Goal: Information Seeking & Learning: Learn about a topic

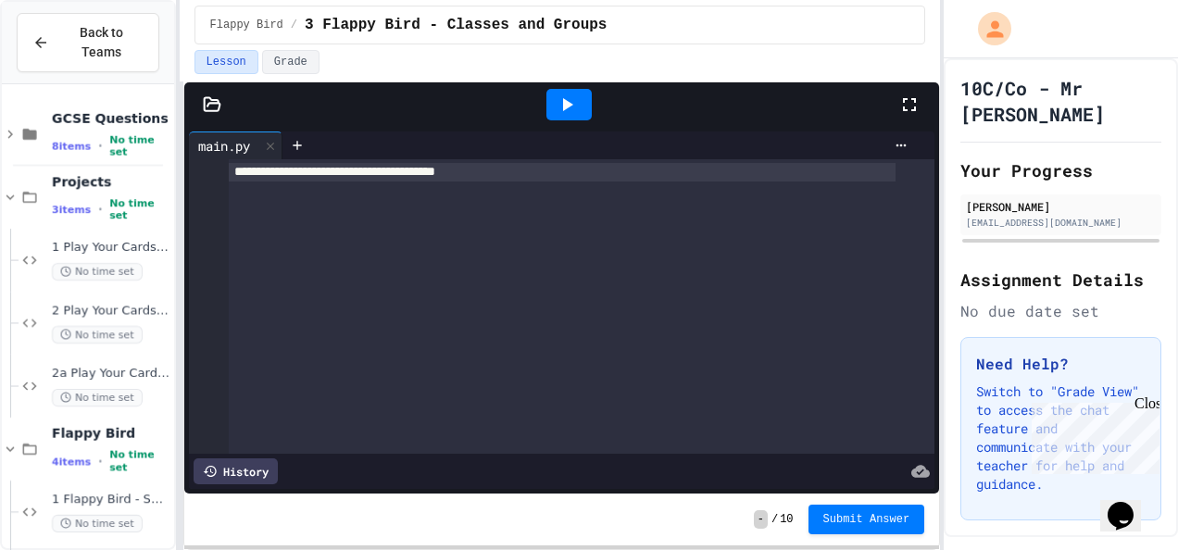
scroll to position [2152, 0]
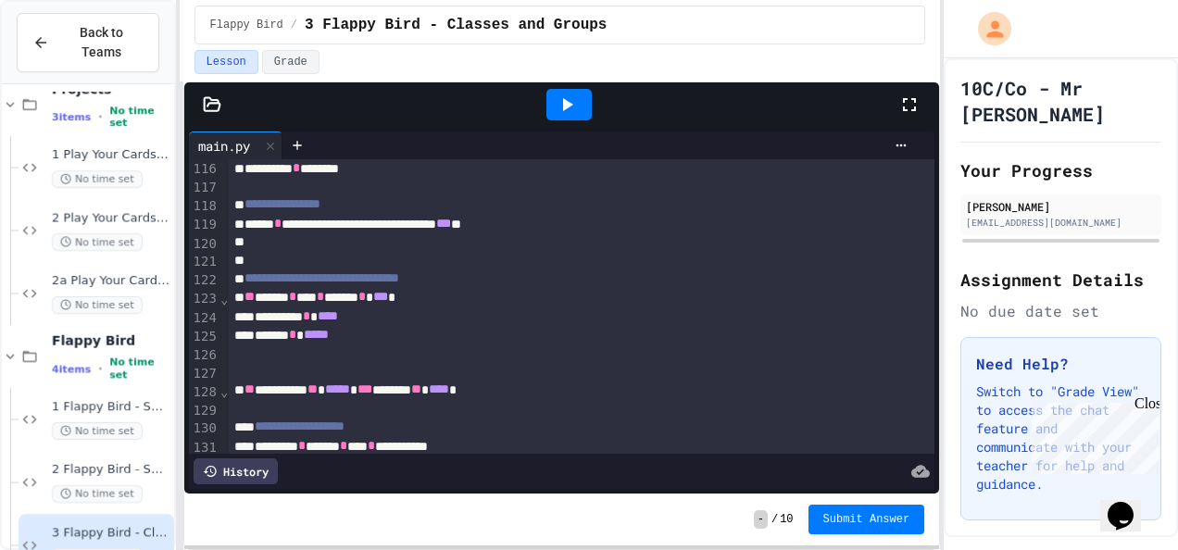
click at [914, 99] on icon at bounding box center [909, 105] width 22 height 22
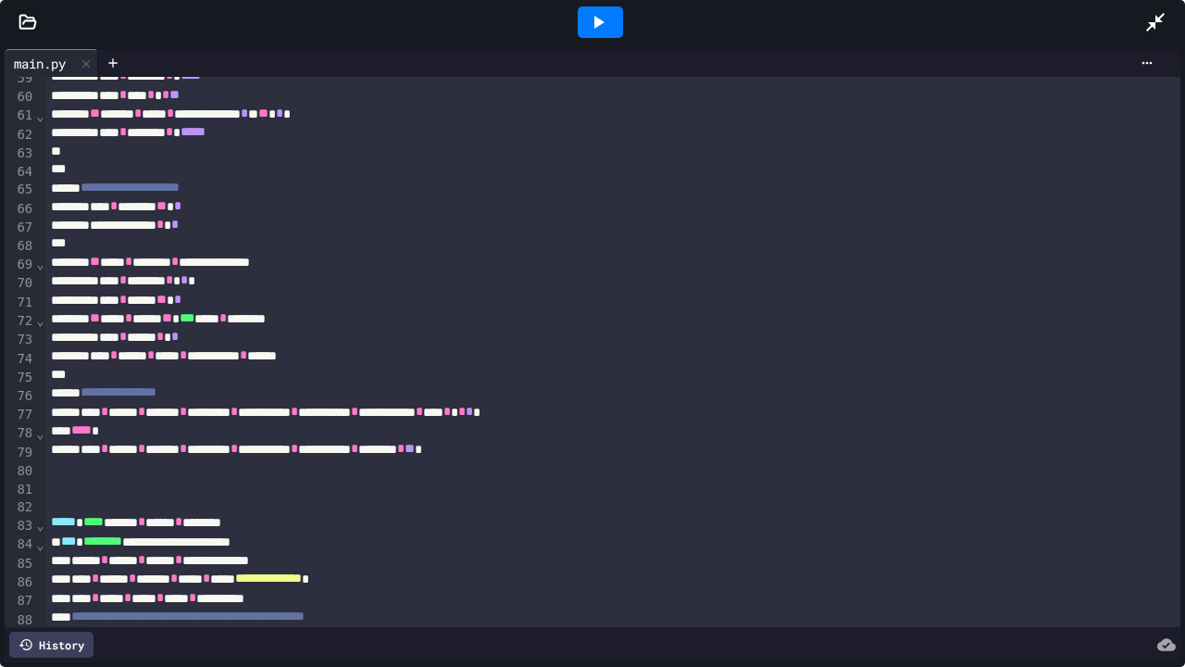
scroll to position [1296, 0]
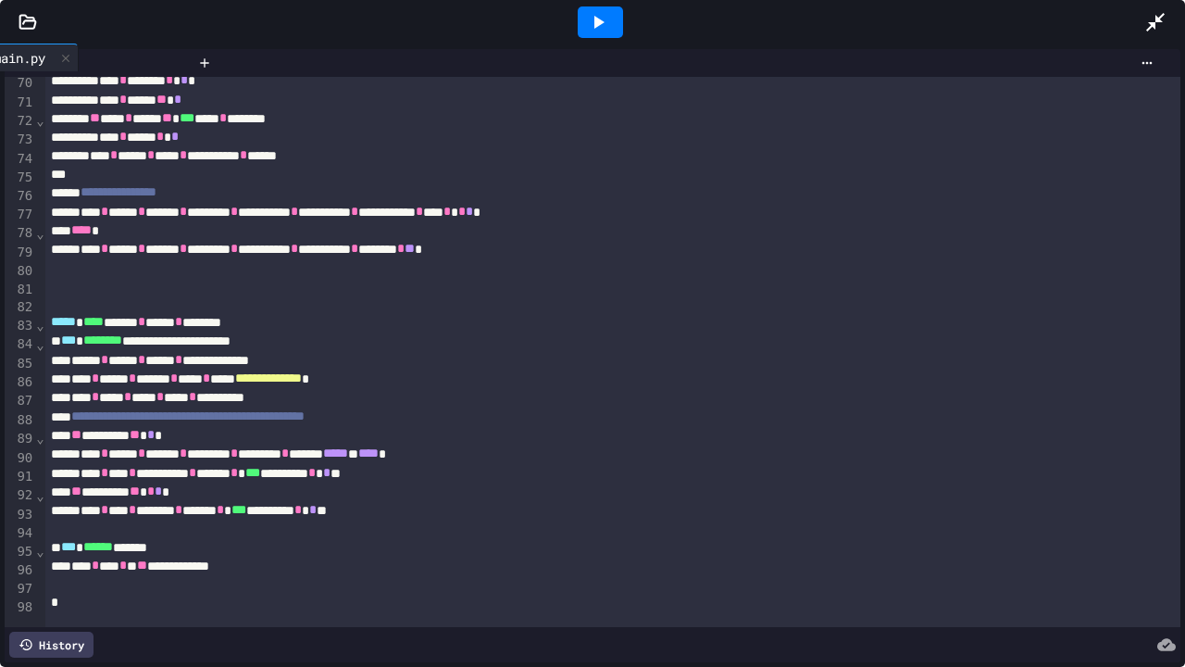
drag, startPoint x: 46, startPoint y: 63, endPoint x: 30, endPoint y: 57, distance: 17.6
click at [30, 57] on div "main.py" at bounding box center [97, 63] width 185 height 28
click at [111, 58] on icon at bounding box center [113, 63] width 15 height 15
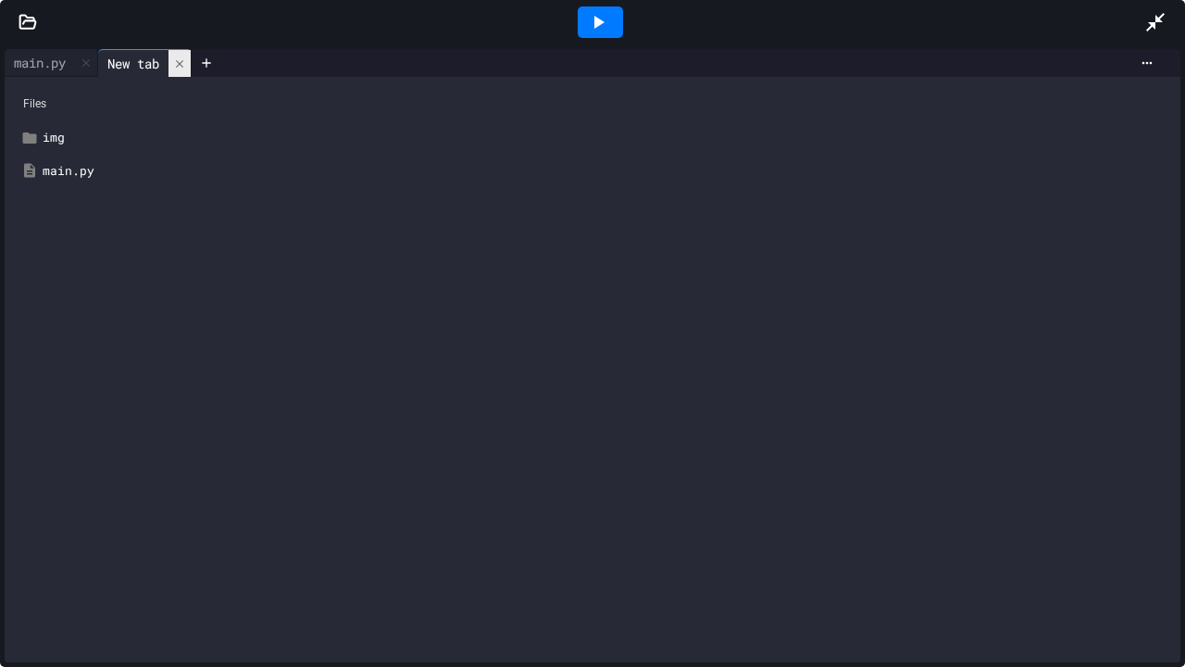
click at [186, 61] on icon at bounding box center [179, 63] width 13 height 13
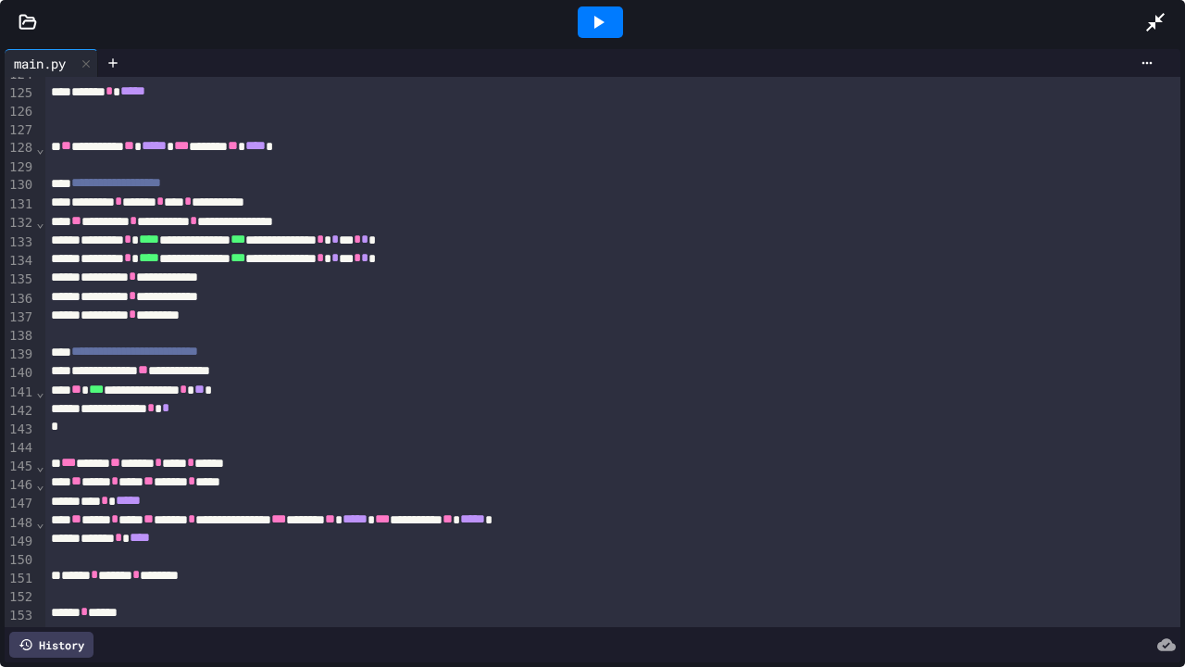
scroll to position [2361, 0]
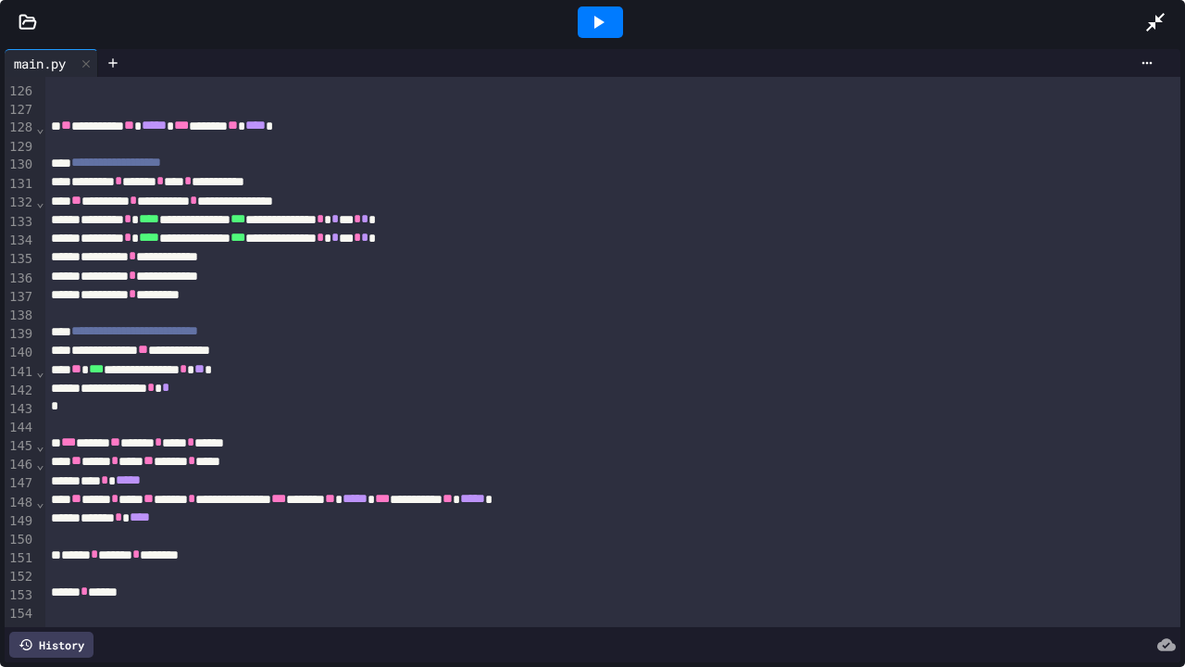
click at [52, 549] on div at bounding box center [612, 610] width 1135 height 19
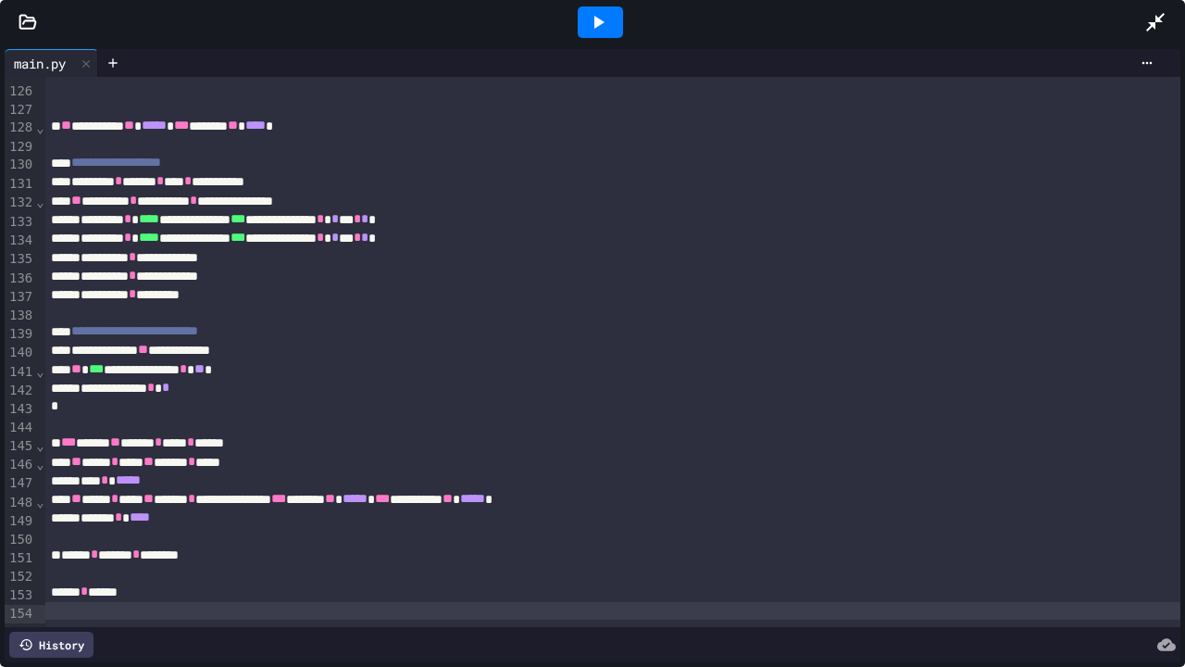
click at [48, 549] on div at bounding box center [612, 574] width 1135 height 19
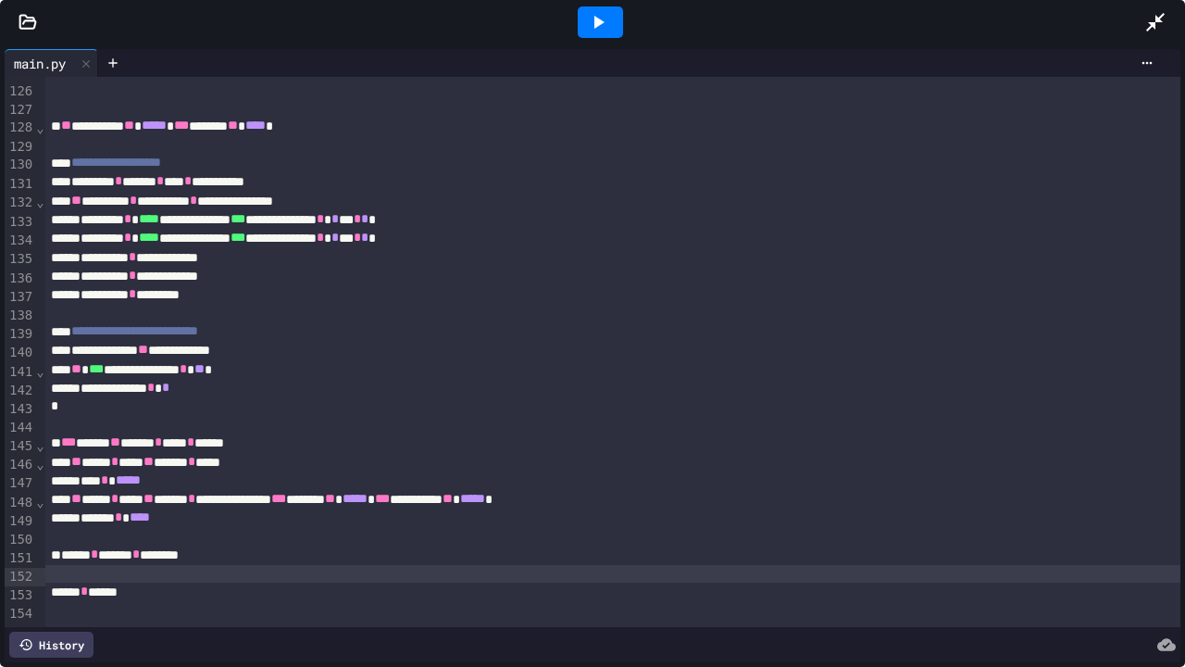
click at [57, 528] on div at bounding box center [612, 537] width 1135 height 19
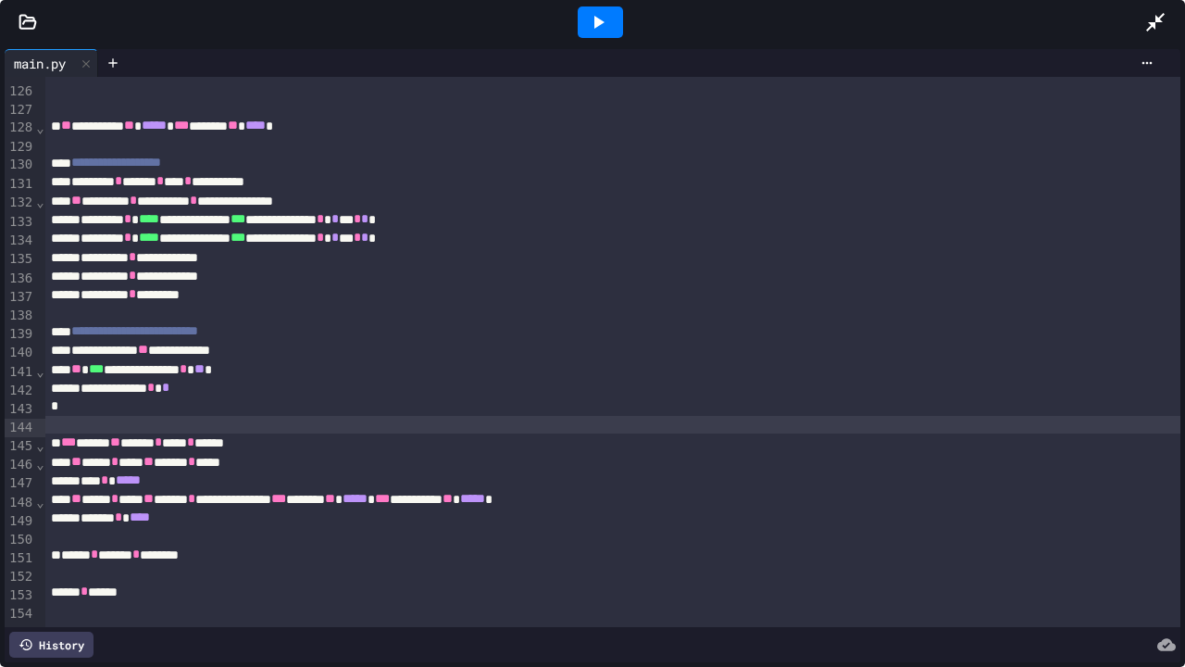
click at [72, 416] on div at bounding box center [612, 425] width 1135 height 19
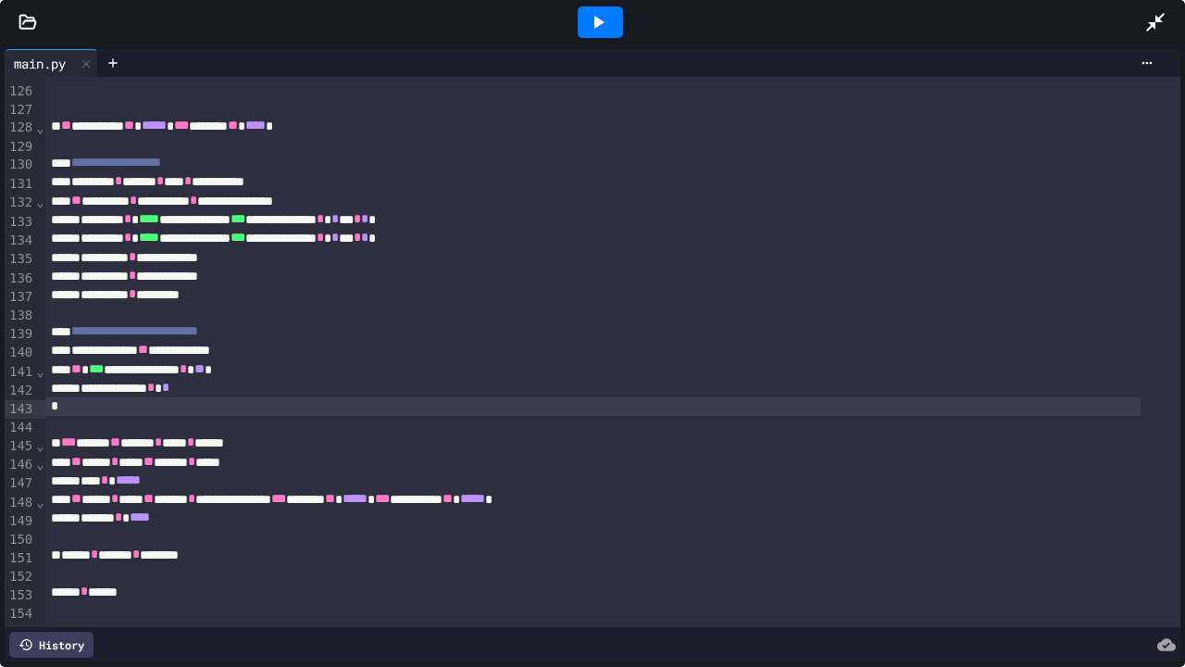
click at [74, 397] on div at bounding box center [592, 406] width 1095 height 19
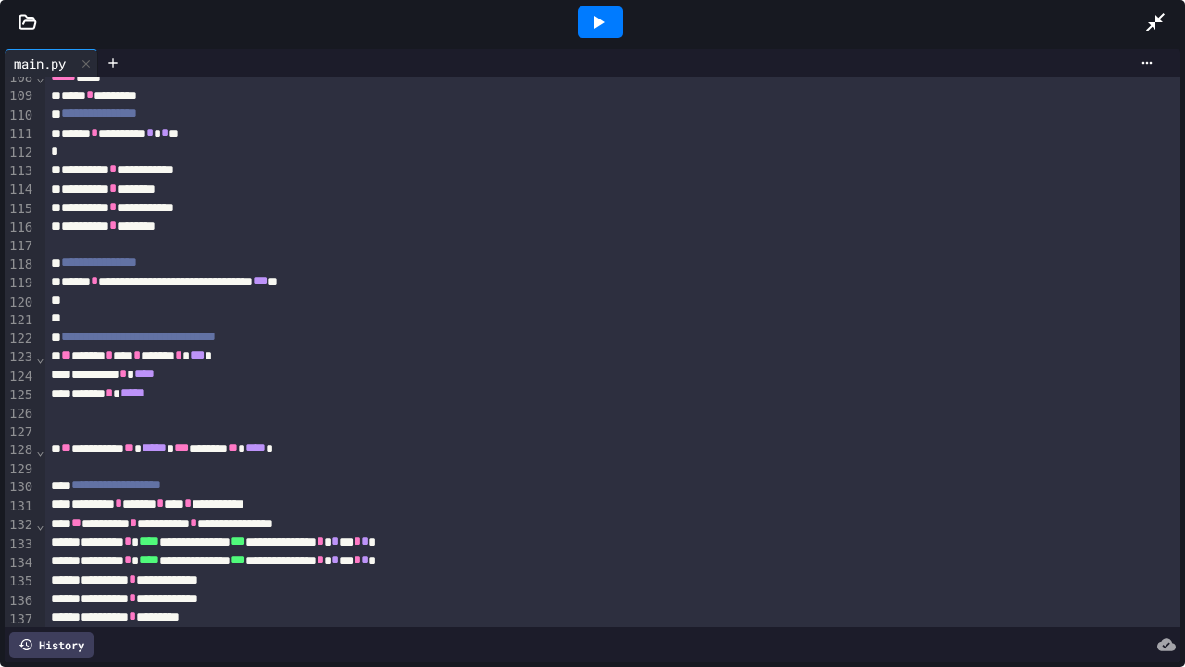
scroll to position [1991, 0]
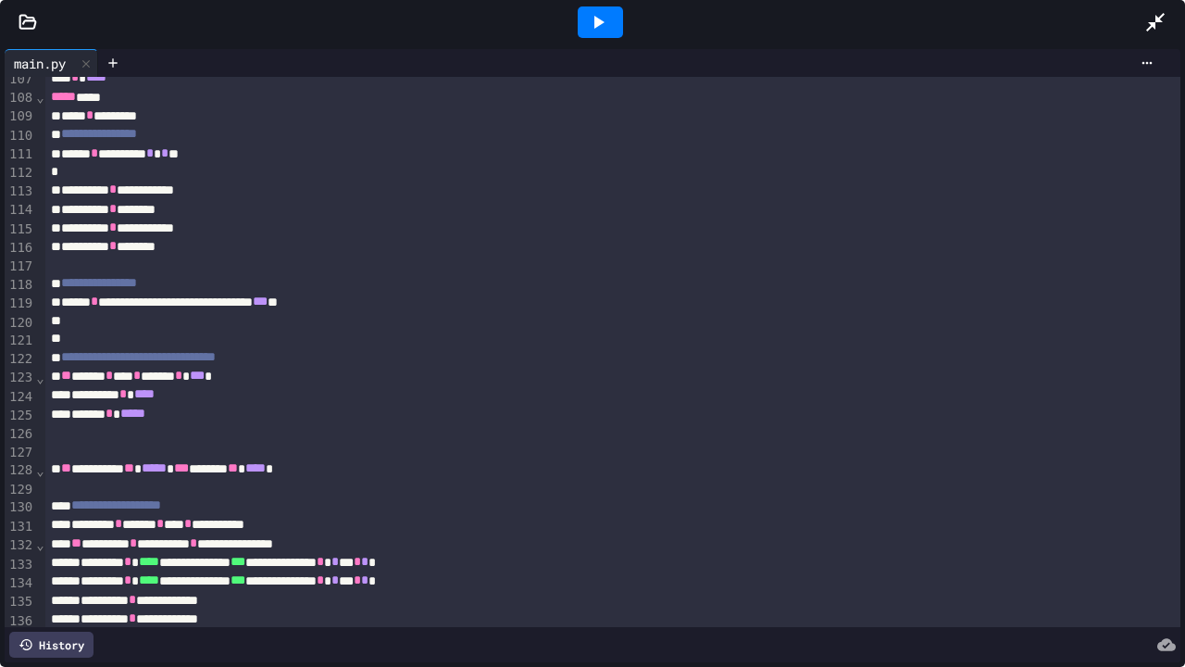
click at [96, 481] on div at bounding box center [612, 487] width 1135 height 19
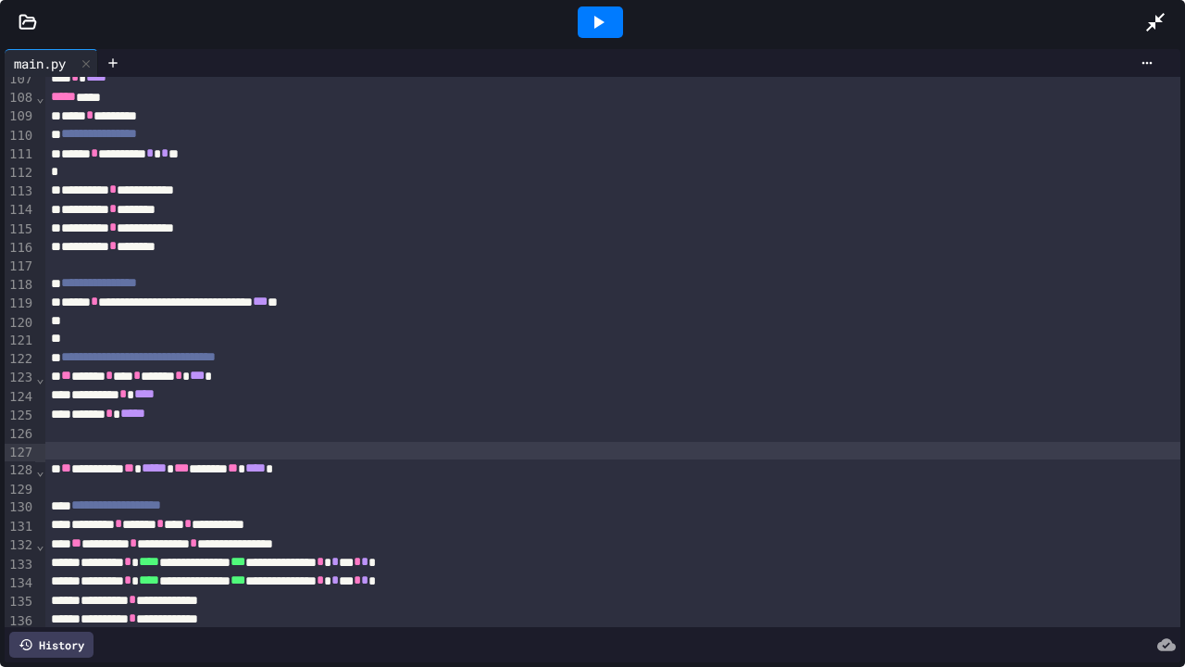
click at [63, 447] on div at bounding box center [612, 451] width 1135 height 19
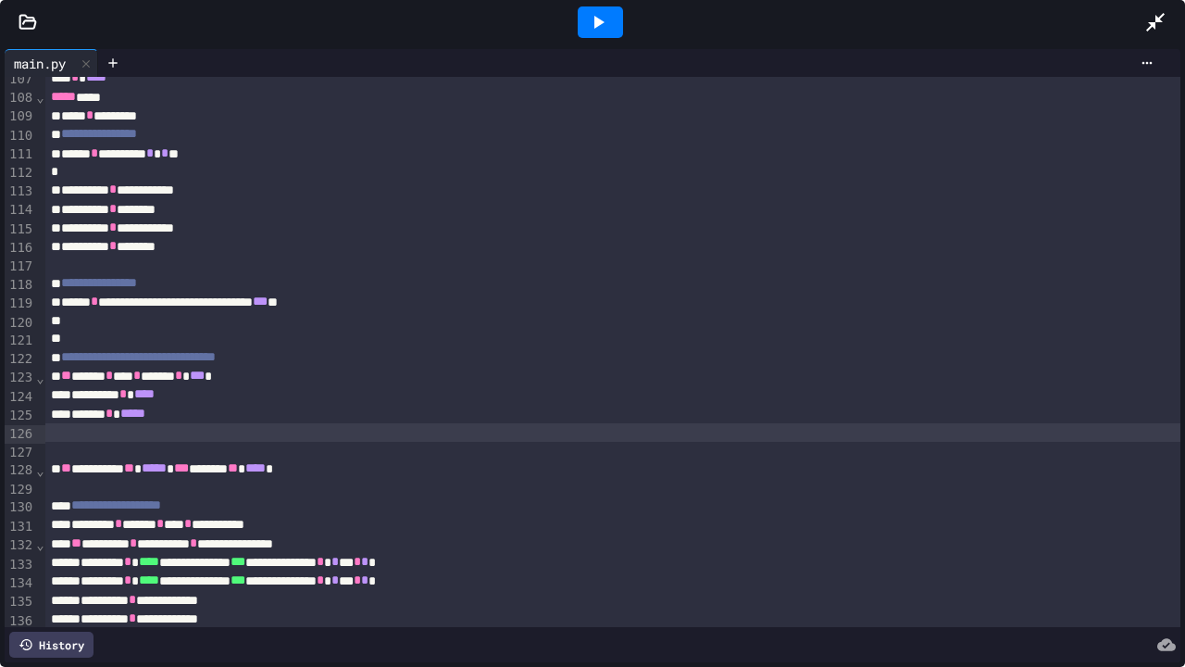
click at [57, 433] on div at bounding box center [612, 432] width 1135 height 19
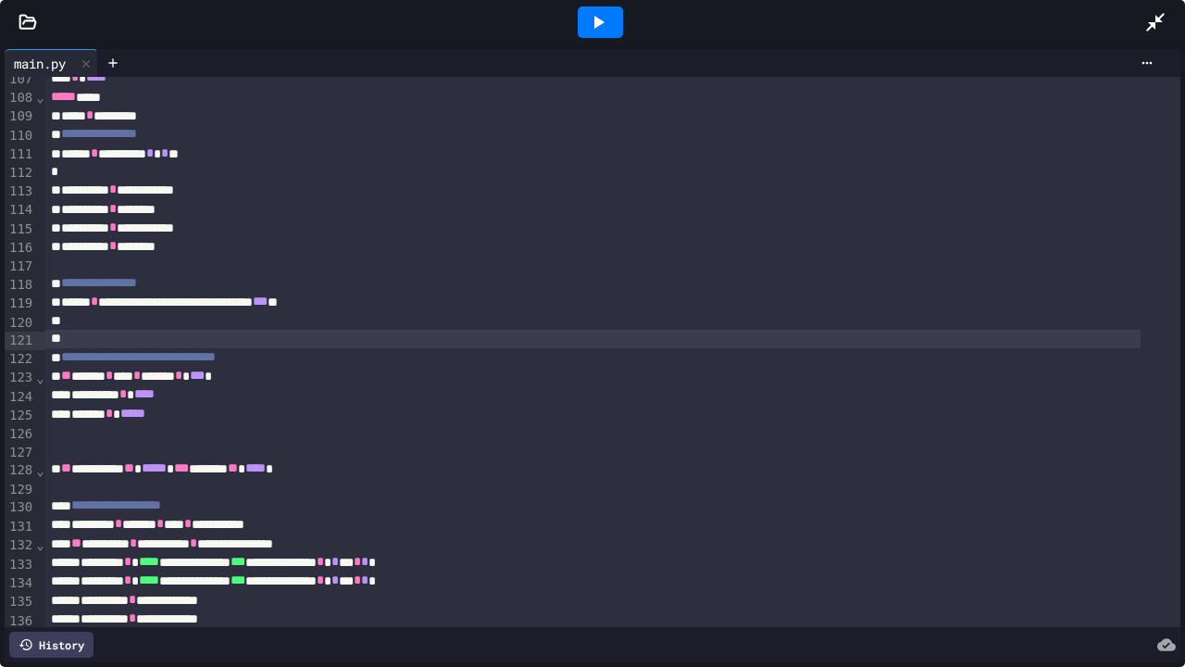
click at [56, 332] on div at bounding box center [592, 339] width 1095 height 19
click at [55, 316] on div at bounding box center [592, 321] width 1095 height 19
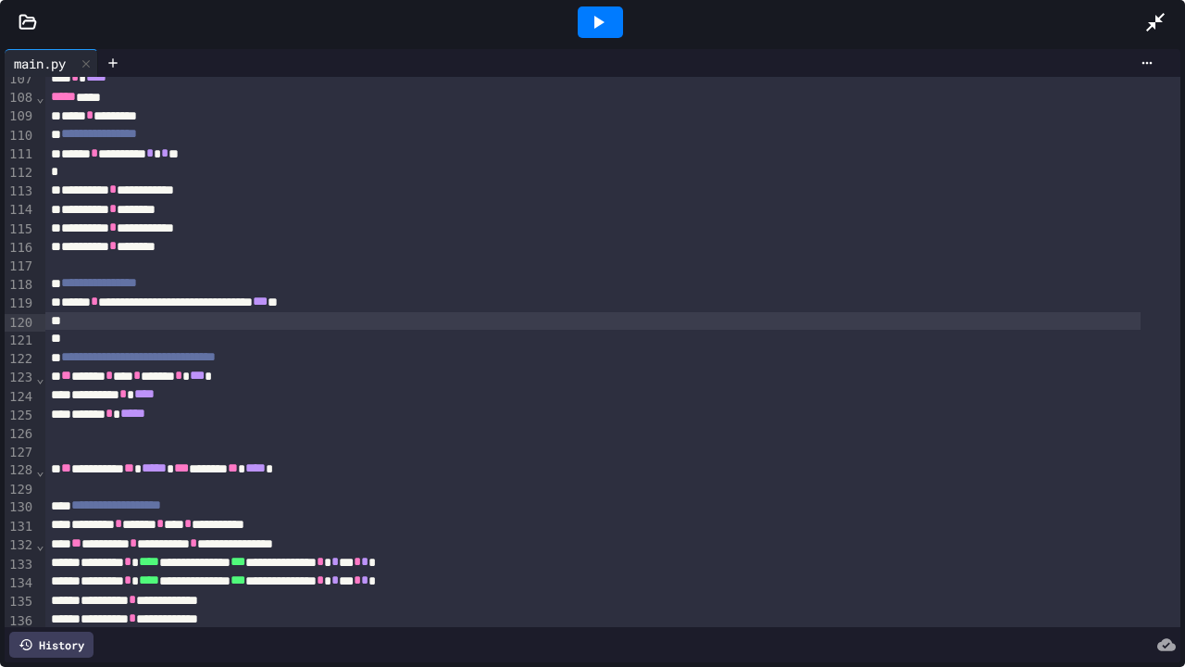
click at [48, 256] on div "**********" at bounding box center [592, 246] width 1095 height 19
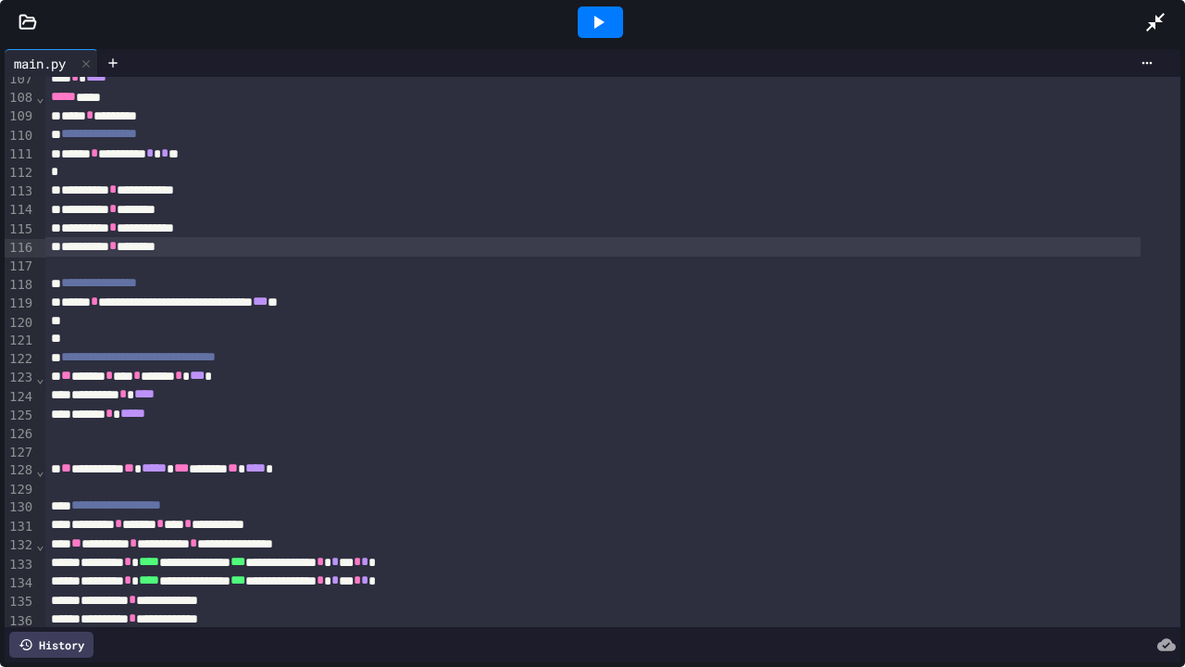
click at [61, 268] on div at bounding box center [612, 265] width 1135 height 19
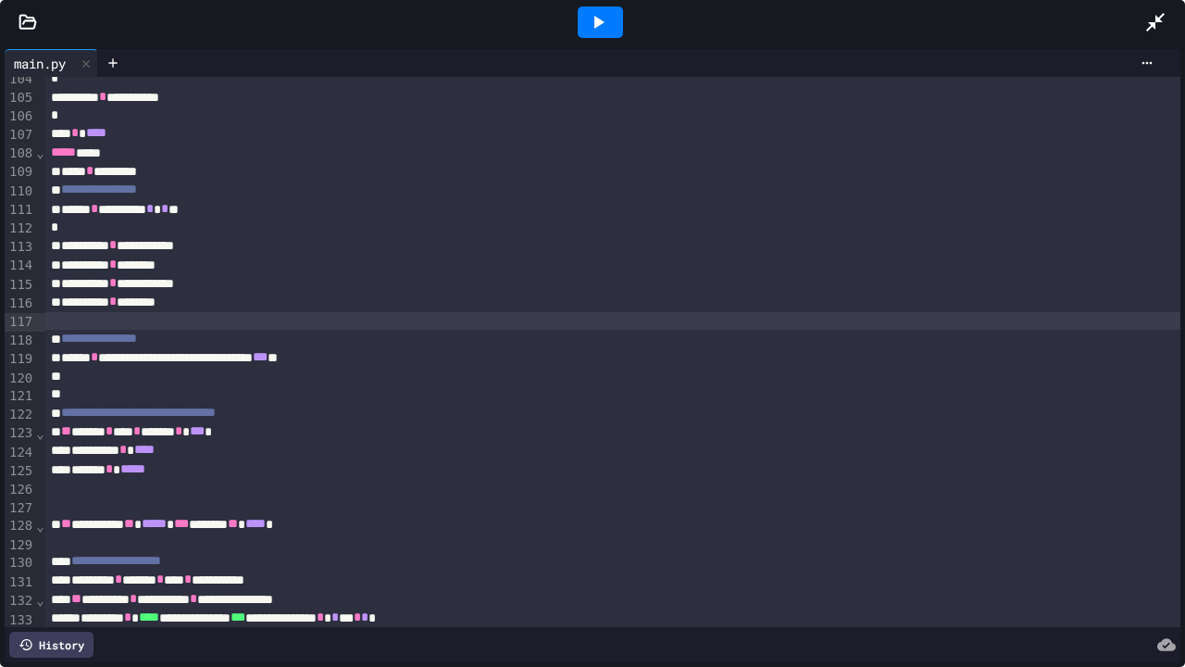
scroll to position [1898, 0]
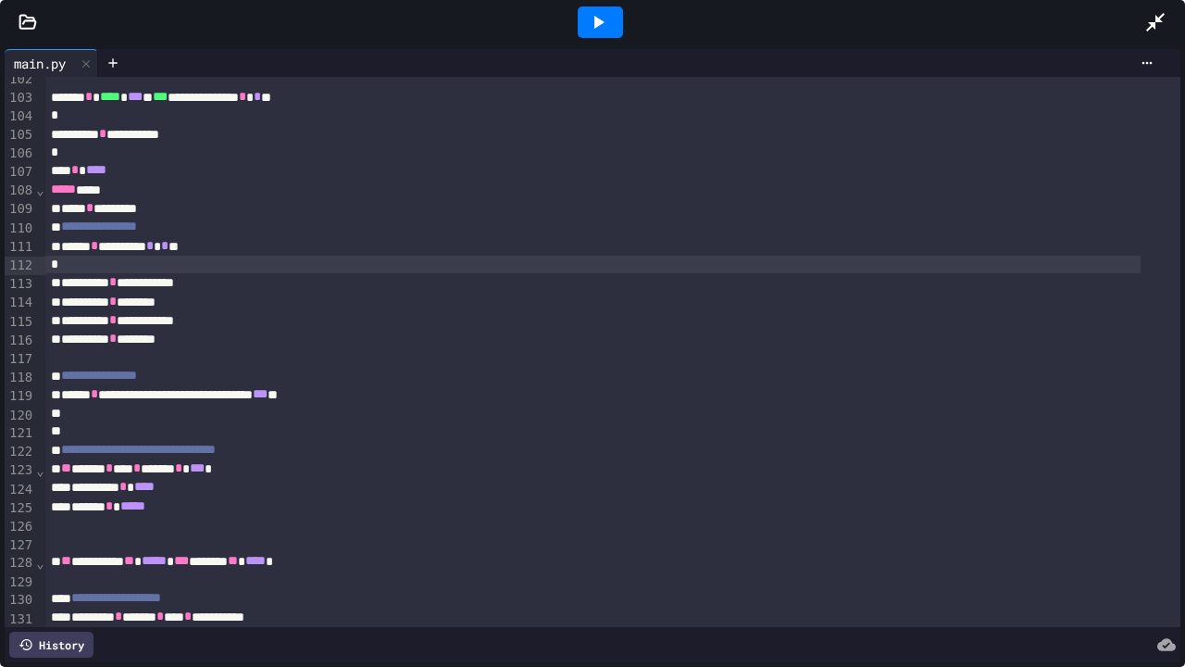
click at [80, 262] on div at bounding box center [592, 265] width 1095 height 19
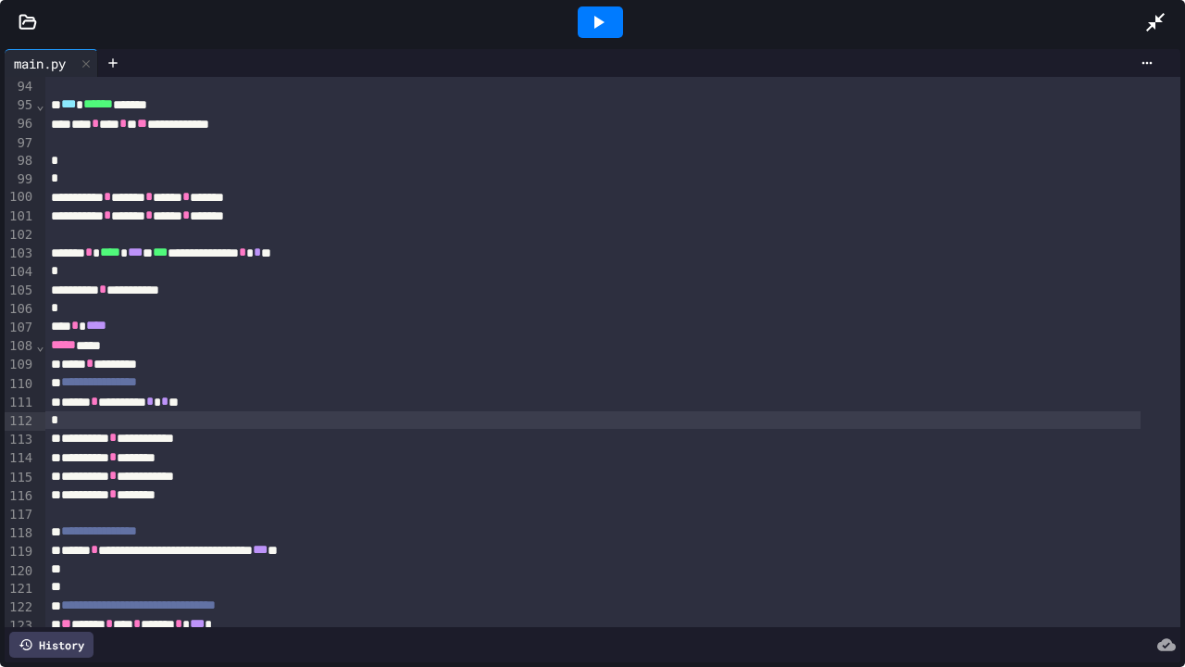
scroll to position [1713, 0]
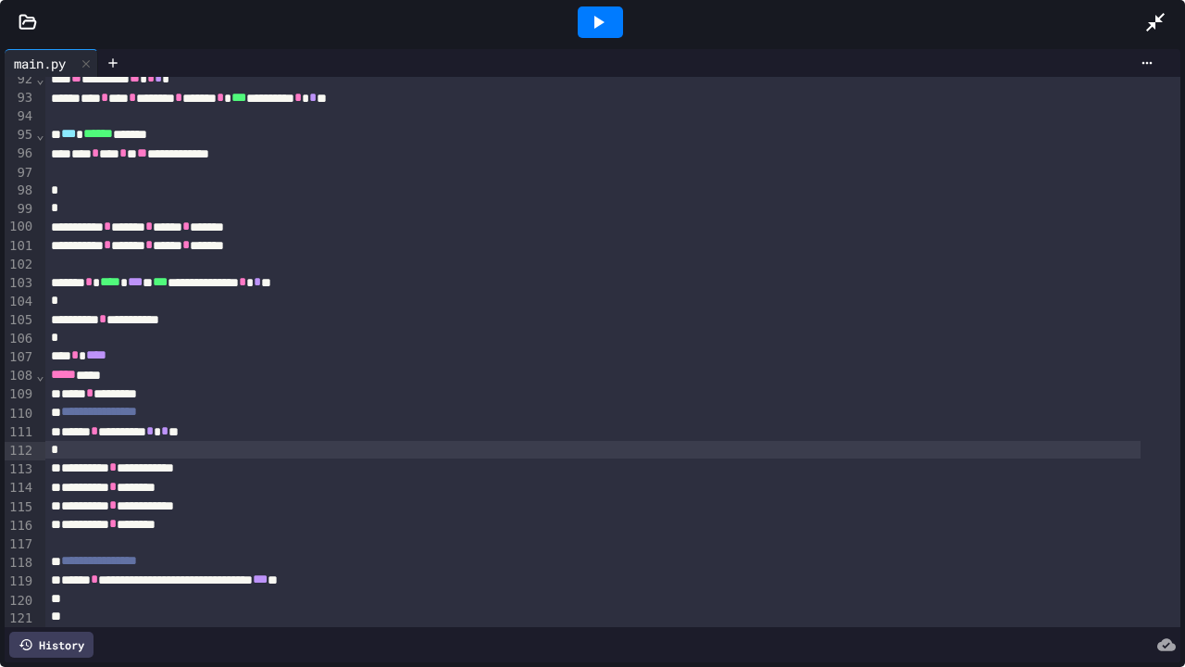
click at [101, 331] on div at bounding box center [592, 338] width 1095 height 19
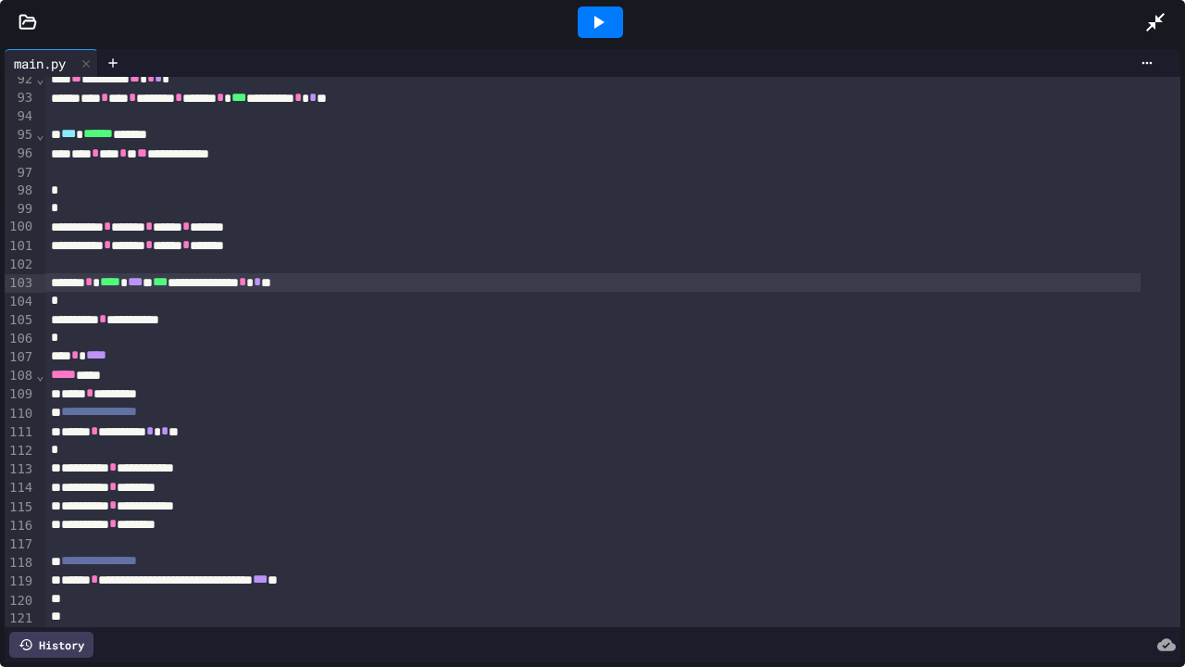
click at [74, 291] on div "**********" at bounding box center [592, 282] width 1095 height 19
click at [64, 252] on div "**********" at bounding box center [592, 245] width 1095 height 19
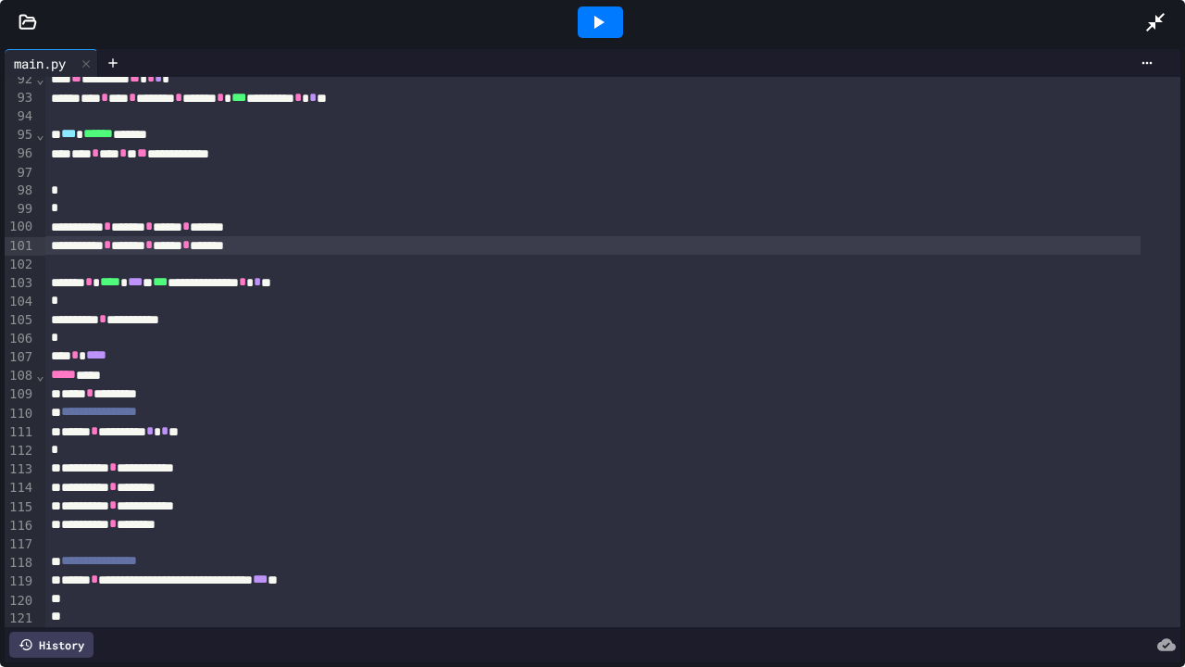
click at [52, 208] on div at bounding box center [592, 208] width 1095 height 19
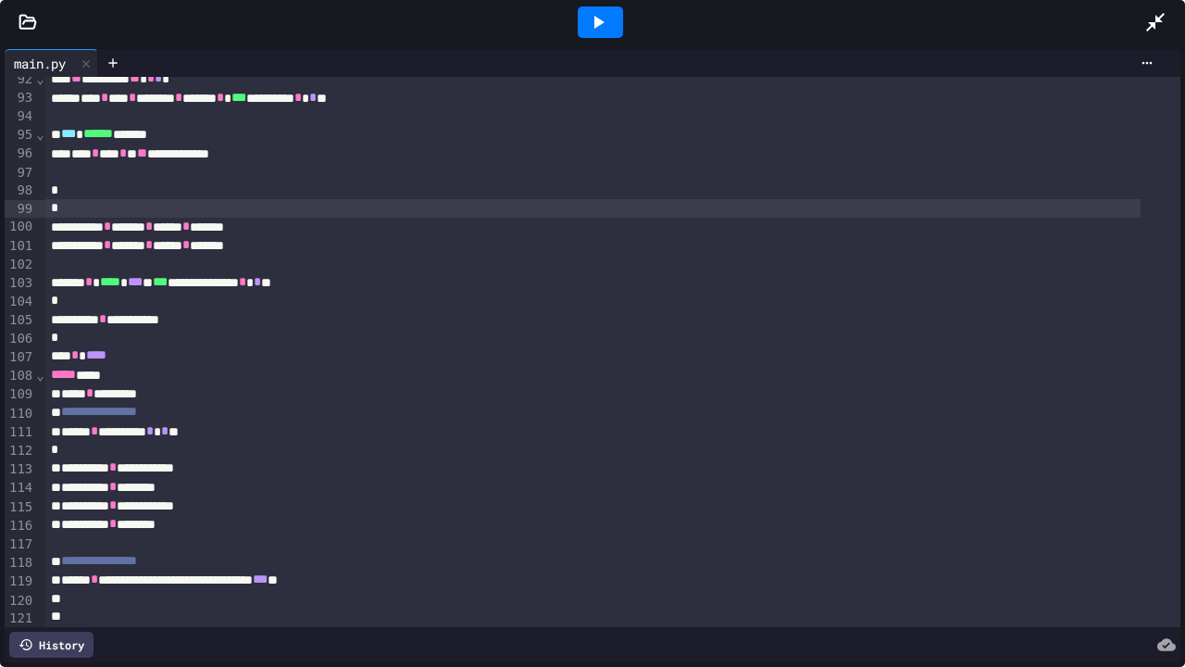
click at [73, 261] on div at bounding box center [612, 264] width 1135 height 19
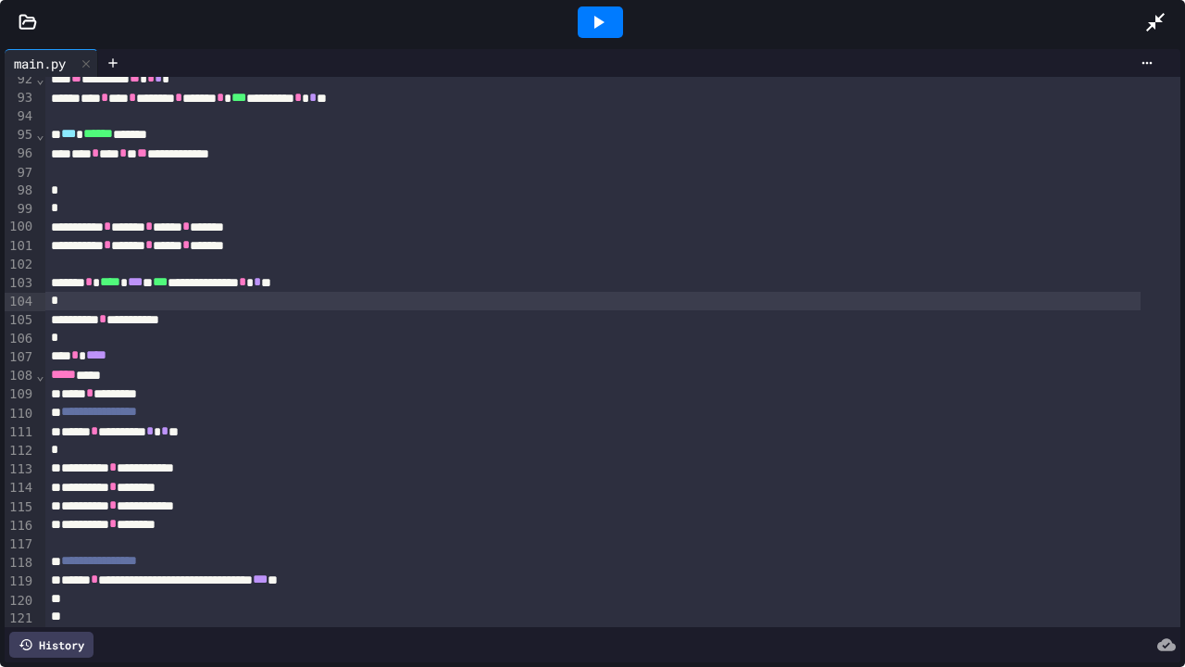
click at [87, 305] on div at bounding box center [592, 301] width 1095 height 19
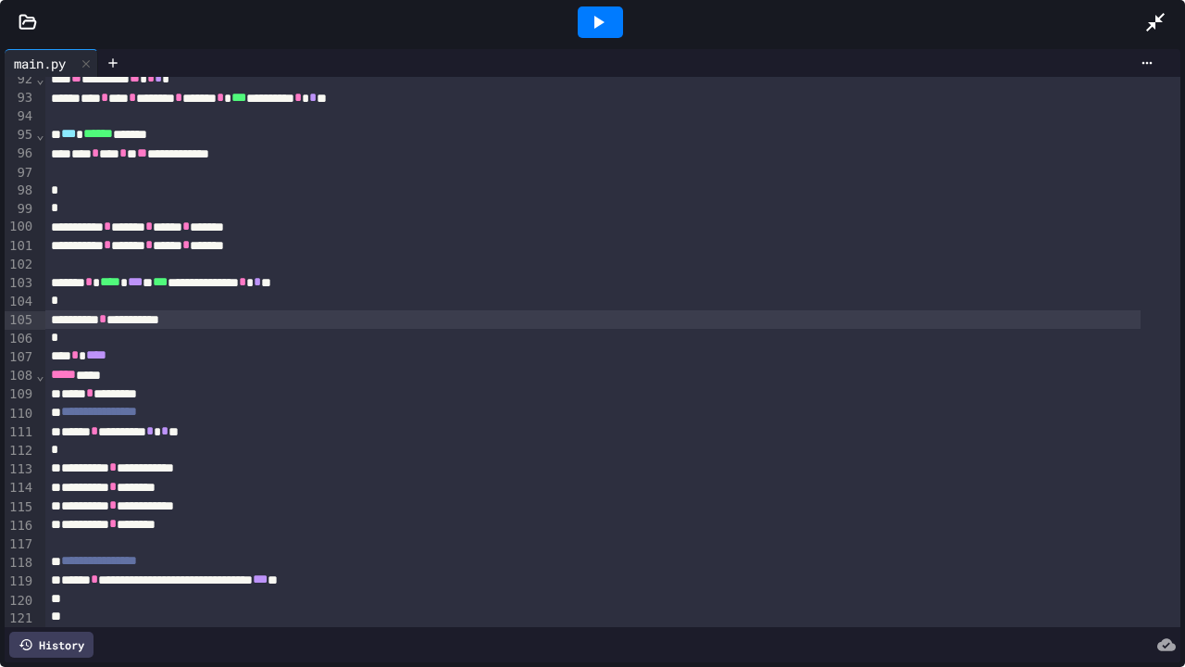
click at [93, 325] on div "**********" at bounding box center [592, 319] width 1095 height 19
click at [87, 298] on div at bounding box center [592, 301] width 1095 height 19
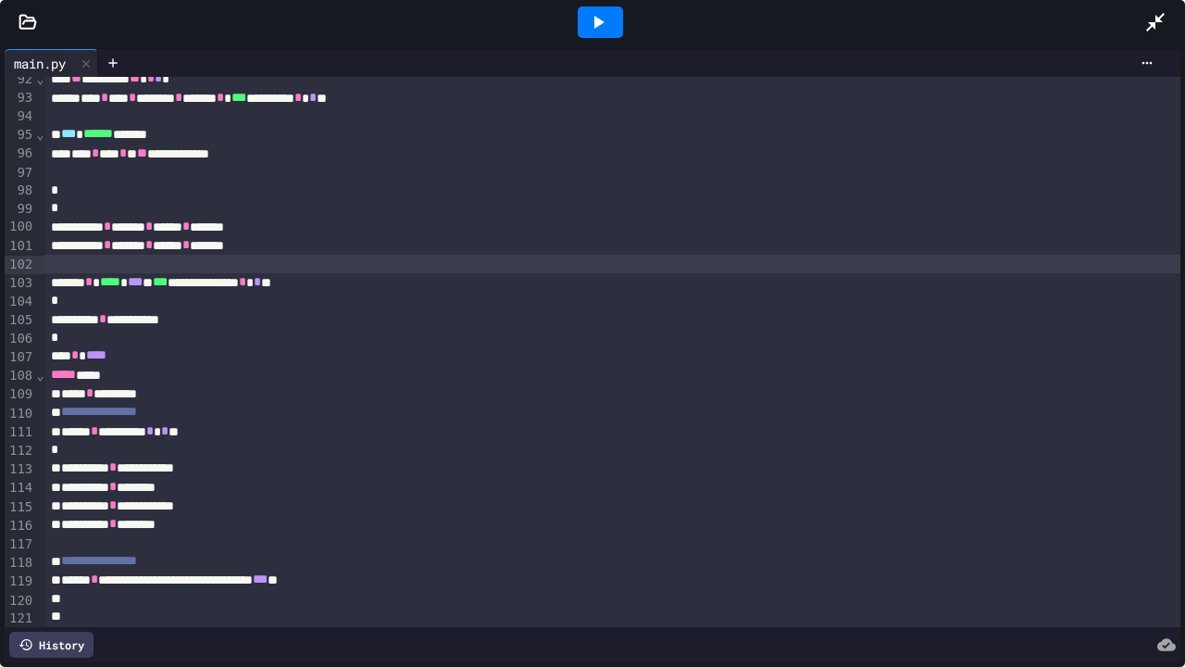
click at [74, 264] on div at bounding box center [612, 264] width 1135 height 19
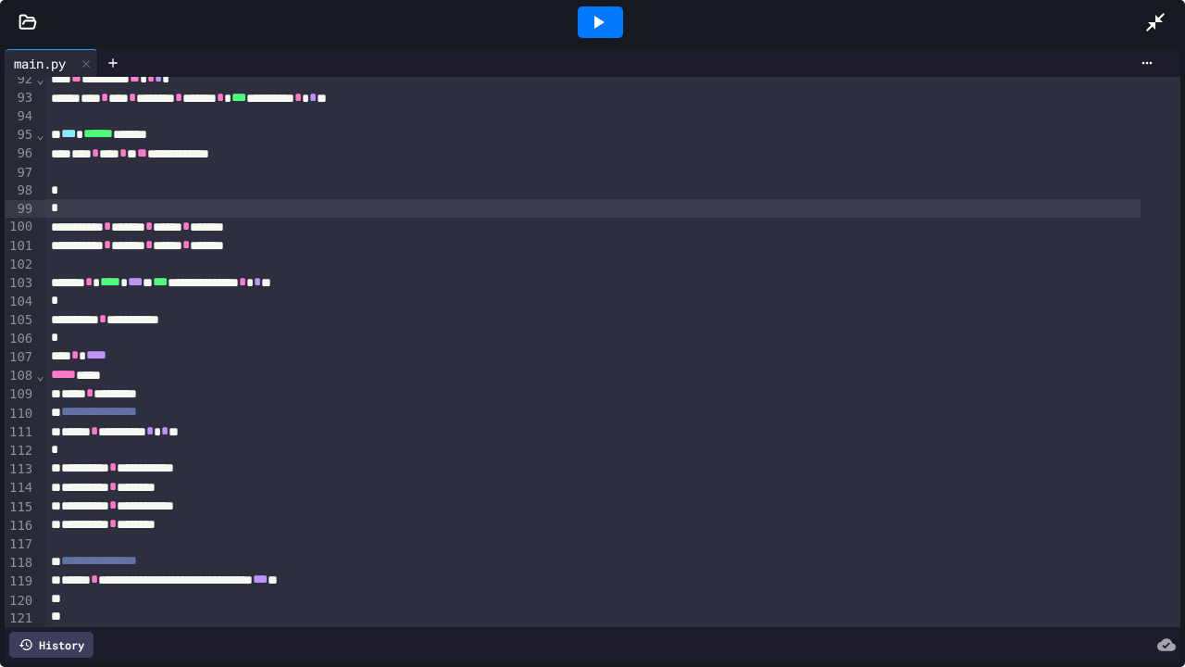
click at [46, 206] on div at bounding box center [592, 208] width 1095 height 19
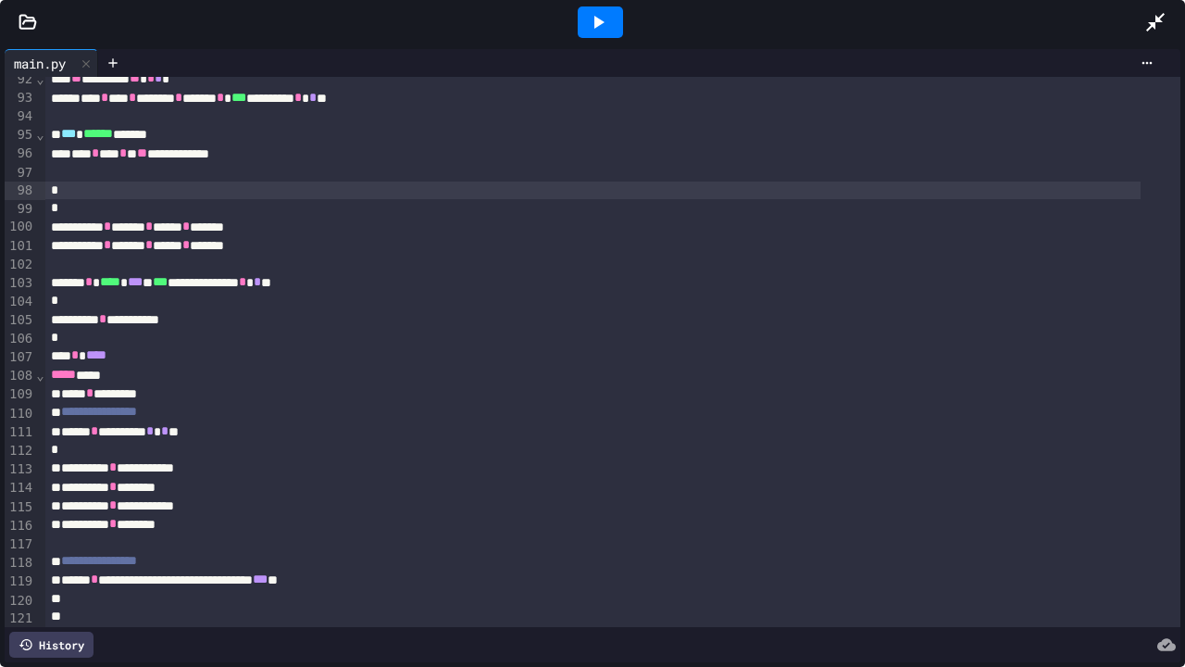
click at [76, 187] on div at bounding box center [592, 190] width 1095 height 19
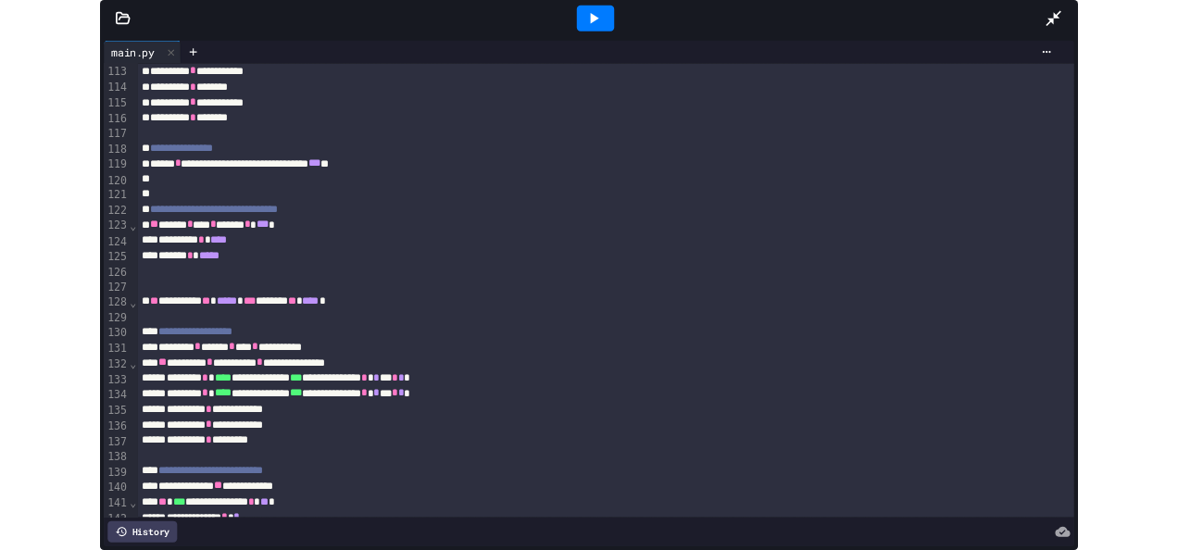
scroll to position [2176, 0]
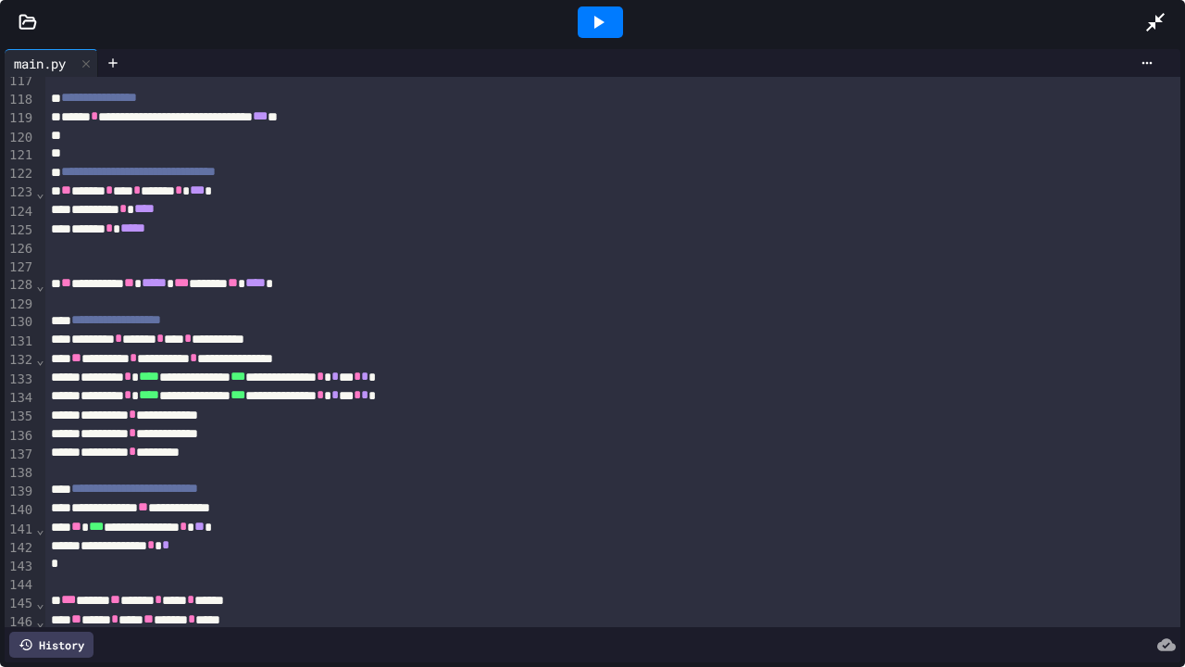
click at [1154, 7] on div at bounding box center [1164, 22] width 41 height 50
